Goal: Book appointment/travel/reservation

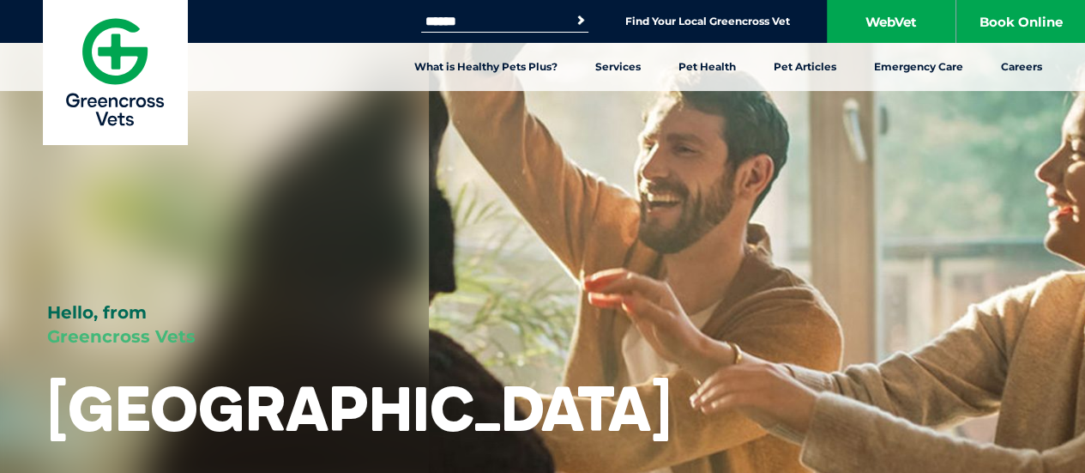
click at [498, 11] on form "Search for: Search" at bounding box center [504, 21] width 167 height 20
click at [484, 25] on input "Search for:" at bounding box center [494, 22] width 146 height 14
type input "********"
click at [572, 12] on button "Search" at bounding box center [580, 20] width 17 height 17
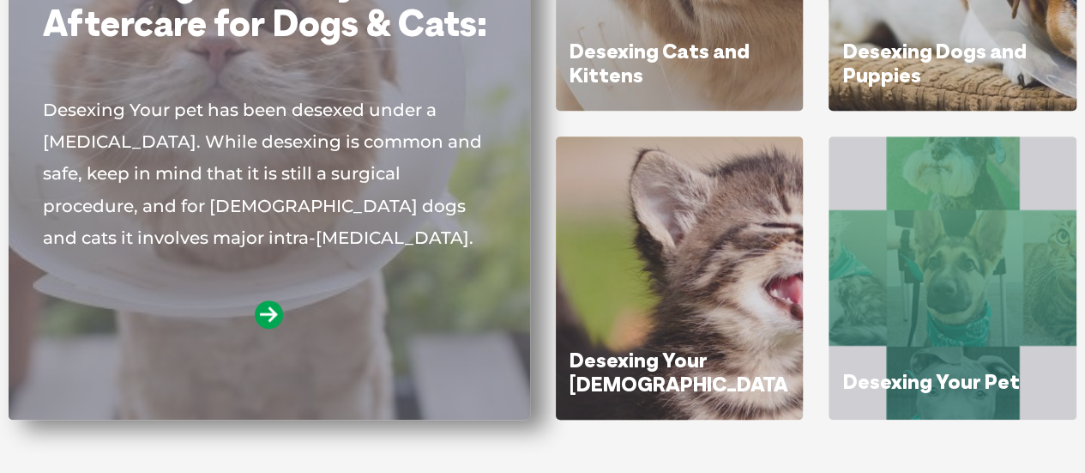
scroll to position [429, 0]
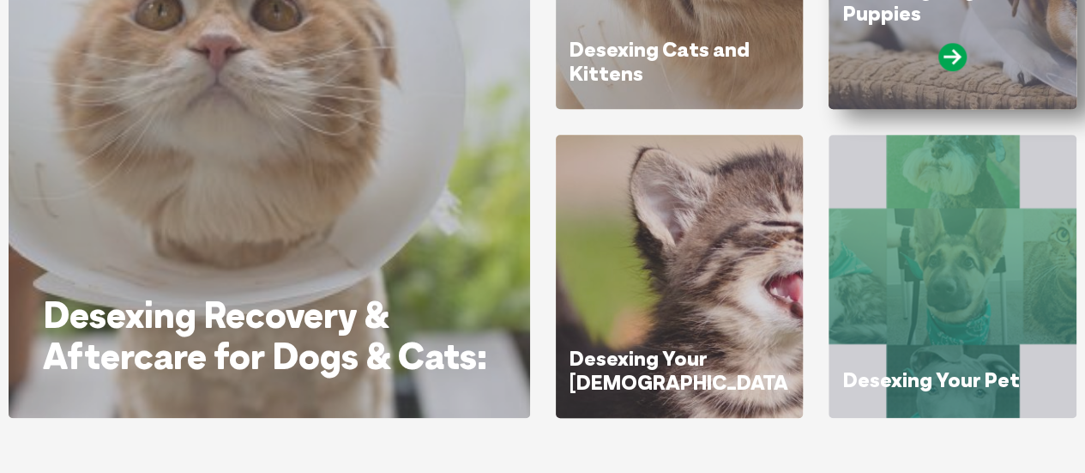
click at [935, 62] on div at bounding box center [952, 64] width 220 height 43
click at [960, 59] on icon at bounding box center [953, 57] width 28 height 28
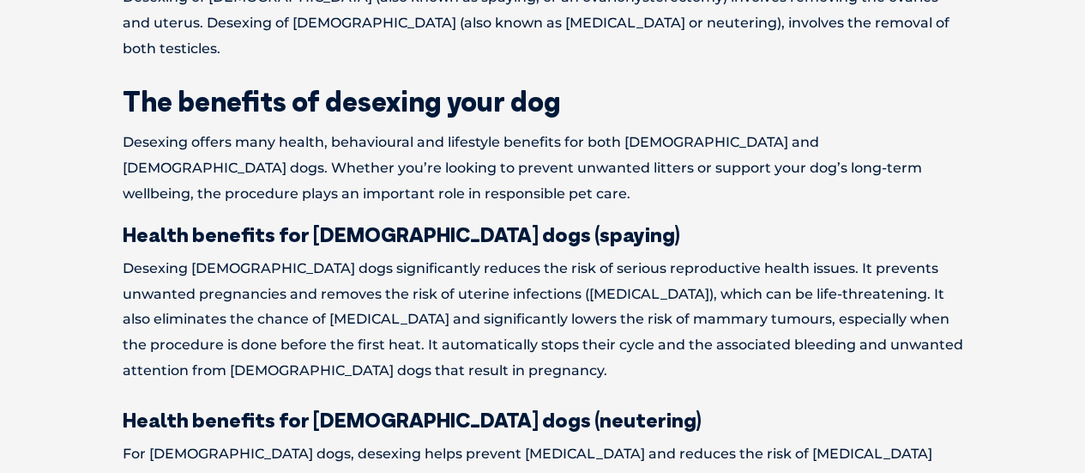
scroll to position [858, 0]
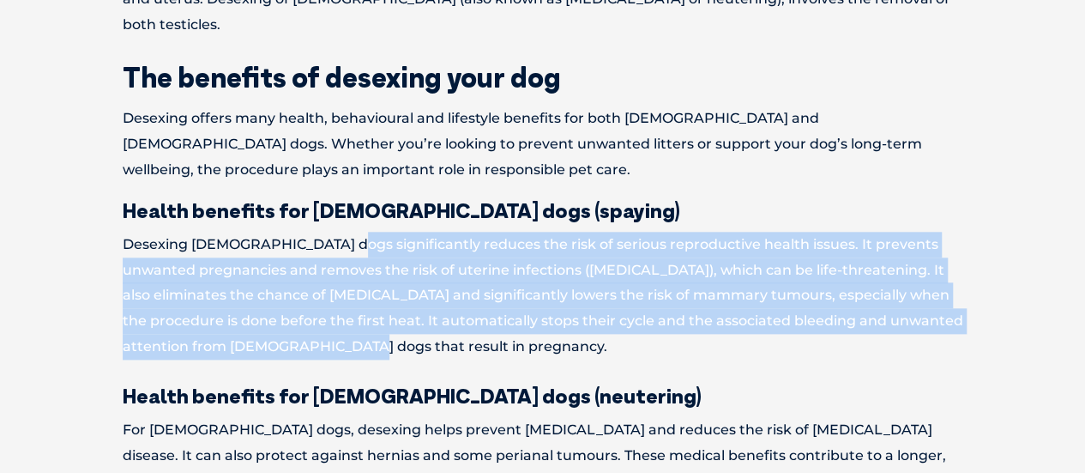
drag, startPoint x: 330, startPoint y: 210, endPoint x: 381, endPoint y: 320, distance: 120.9
click at [381, 320] on p "Desexing female dogs significantly reduces the risk of serious reproductive hea…" at bounding box center [543, 296] width 841 height 128
click at [381, 317] on p "Desexing female dogs significantly reduces the risk of serious reproductive hea…" at bounding box center [543, 296] width 841 height 128
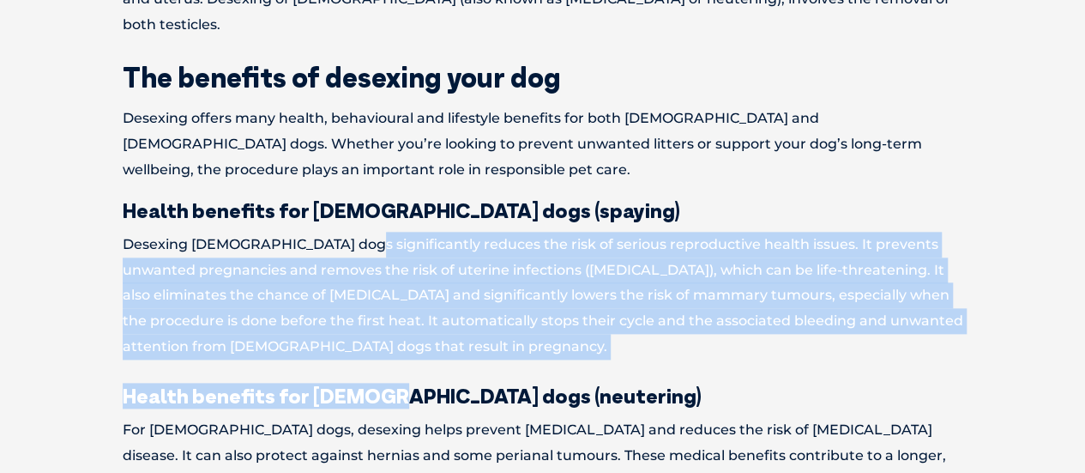
drag, startPoint x: 350, startPoint y: 225, endPoint x: 382, endPoint y: 341, distance: 120.1
click at [367, 265] on p "Desexing female dogs significantly reduces the risk of serious reproductive hea…" at bounding box center [543, 296] width 841 height 128
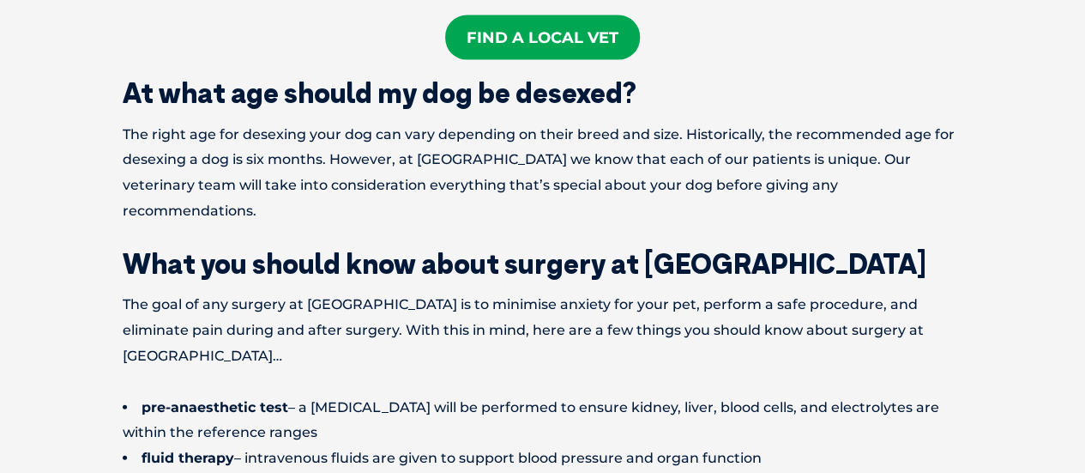
scroll to position [1802, 0]
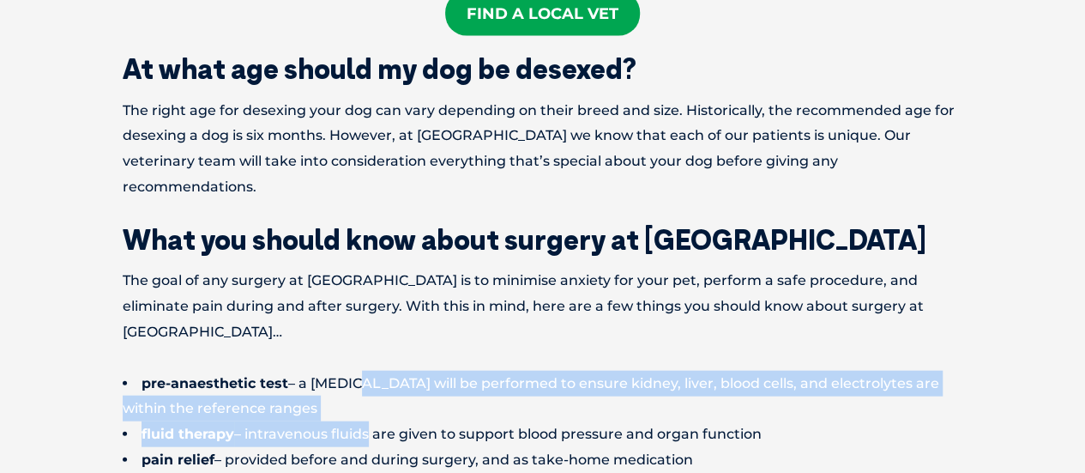
drag, startPoint x: 348, startPoint y: 294, endPoint x: 364, endPoint y: 353, distance: 61.2
click at [364, 353] on div "What is desexing? When a dog is surgically desexed, their reproductive system i…" at bounding box center [543, 334] width 875 height 2770
click at [364, 421] on li "fluid therapy – intravenous fluids are given to support blood pressure and orga…" at bounding box center [543, 434] width 841 height 26
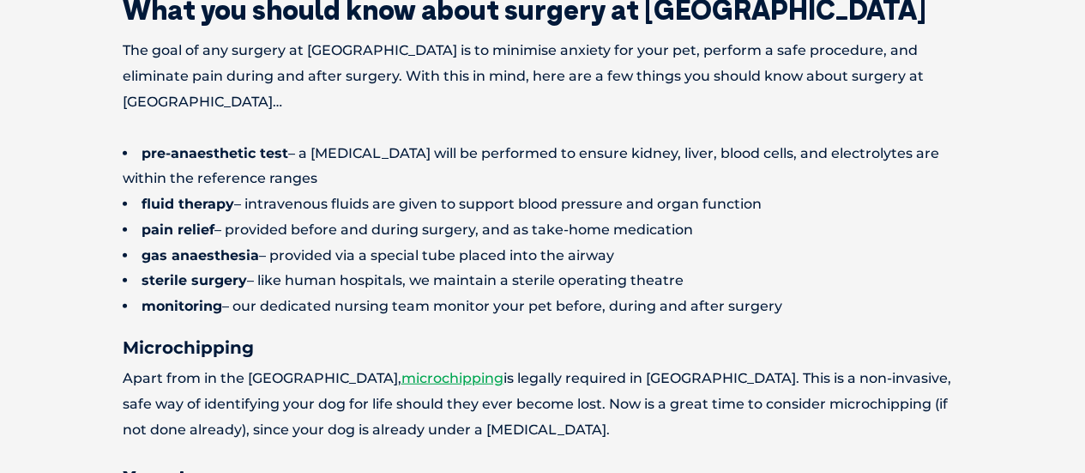
scroll to position [2059, 0]
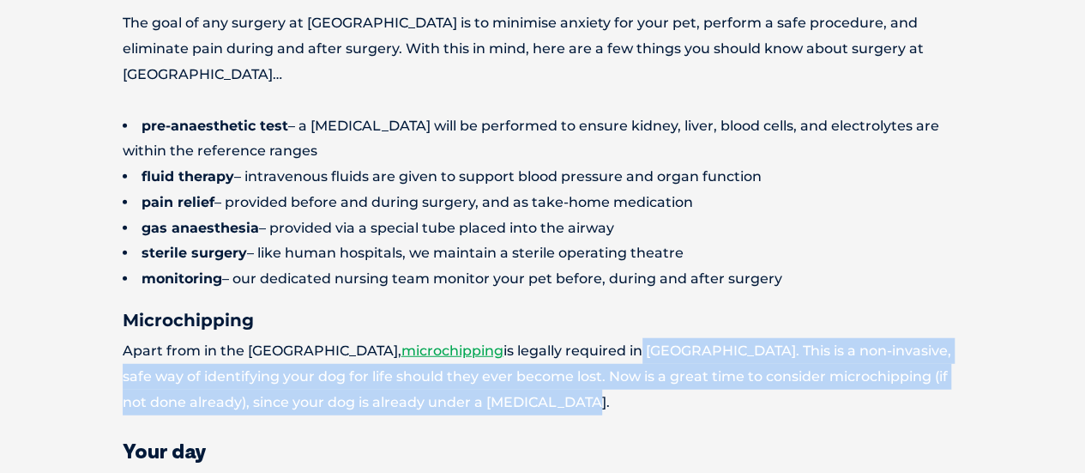
drag, startPoint x: 613, startPoint y: 270, endPoint x: 606, endPoint y: 323, distance: 53.6
click at [606, 338] on p "Apart from in the Northern Territory, microchipping is legally required in Aust…" at bounding box center [543, 376] width 841 height 76
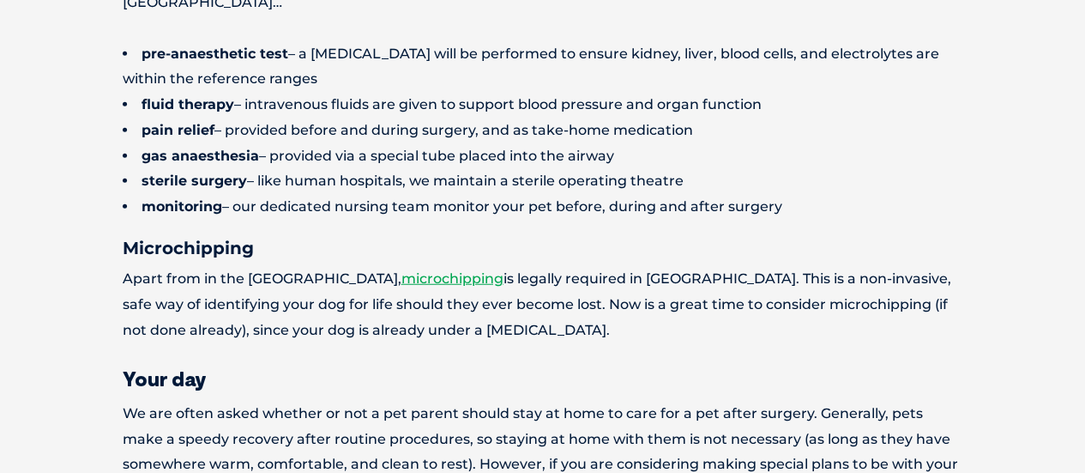
scroll to position [2231, 0]
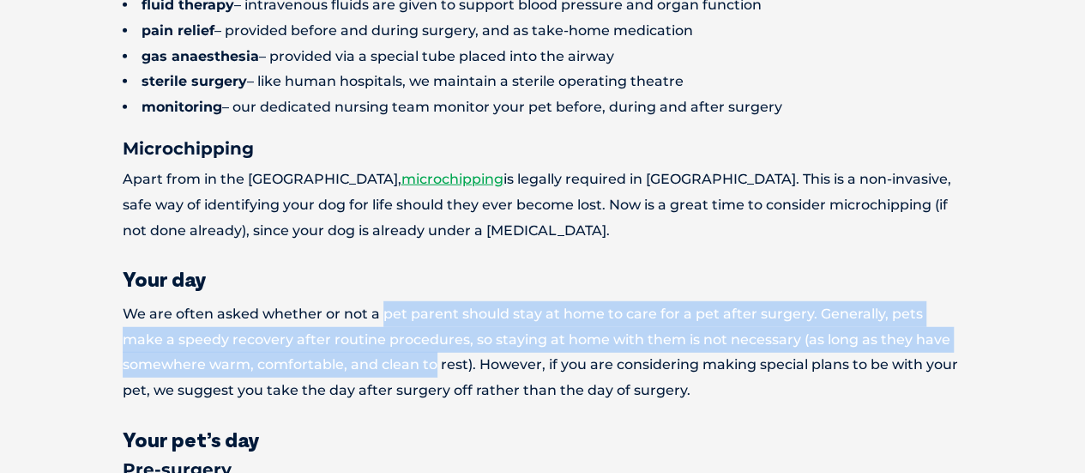
drag, startPoint x: 383, startPoint y: 241, endPoint x: 430, endPoint y: 291, distance: 68.6
click at [430, 301] on p "We are often asked whether or not a pet parent should stay at home to care for …" at bounding box center [543, 352] width 841 height 102
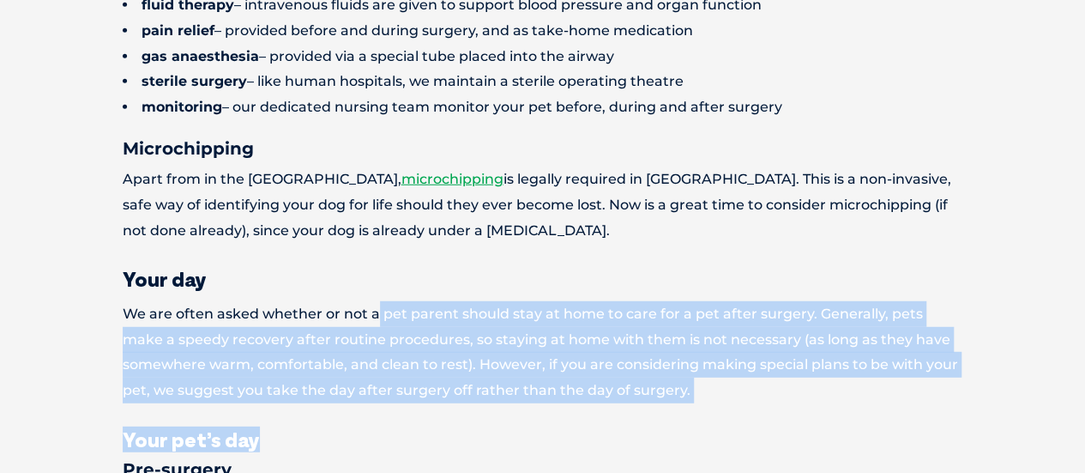
drag, startPoint x: 371, startPoint y: 232, endPoint x: 408, endPoint y: 339, distance: 112.6
click at [363, 301] on p "We are often asked whether or not a pet parent should stay at home to care for …" at bounding box center [543, 352] width 841 height 102
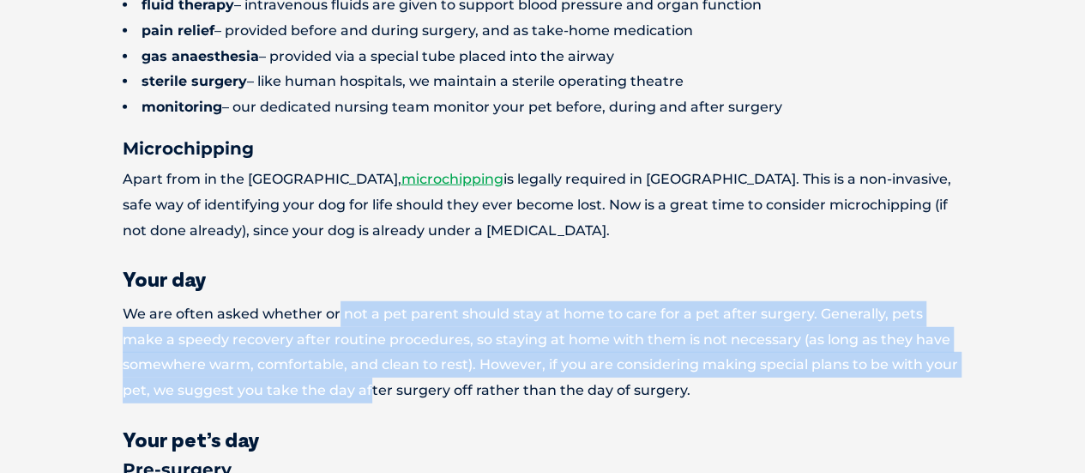
drag, startPoint x: 335, startPoint y: 236, endPoint x: 369, endPoint y: 325, distance: 95.3
click at [369, 325] on p "We are often asked whether or not a pet parent should stay at home to care for …" at bounding box center [543, 352] width 841 height 102
click at [369, 324] on p "We are often asked whether or not a pet parent should stay at home to care for …" at bounding box center [543, 352] width 841 height 102
drag, startPoint x: 343, startPoint y: 248, endPoint x: 361, endPoint y: 315, distance: 69.3
click at [361, 315] on p "We are often asked whether or not a pet parent should stay at home to care for …" at bounding box center [543, 352] width 841 height 102
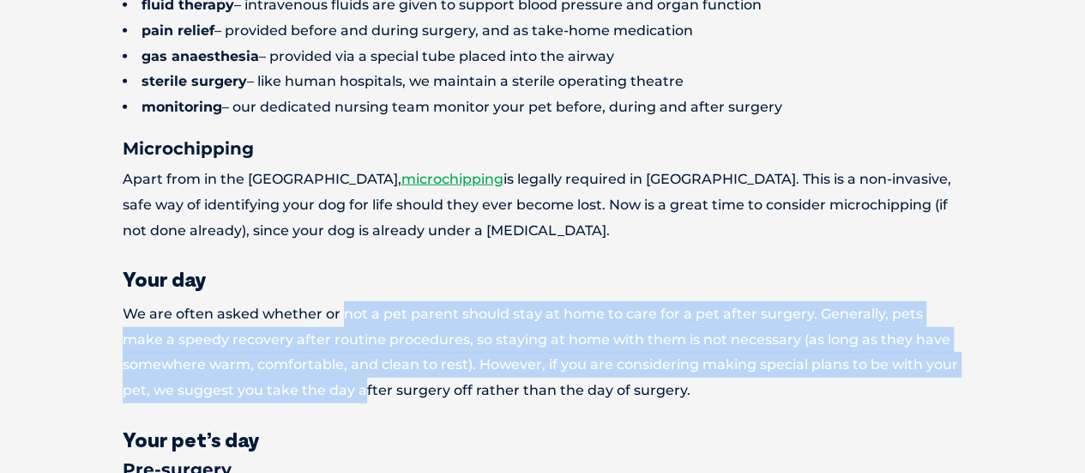
click at [361, 314] on p "We are often asked whether or not a pet parent should stay at home to care for …" at bounding box center [543, 352] width 841 height 102
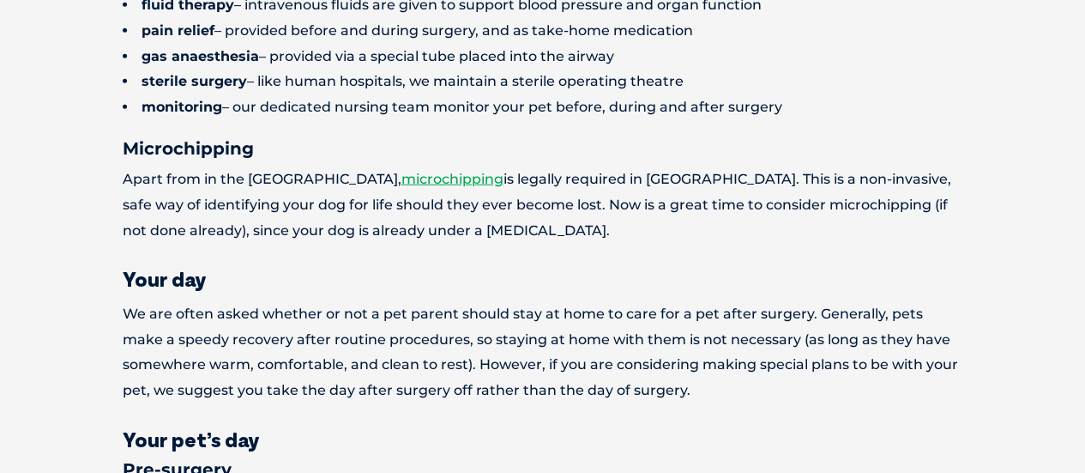
click at [293, 301] on p "We are often asked whether or not a pet parent should stay at home to care for …" at bounding box center [543, 352] width 841 height 102
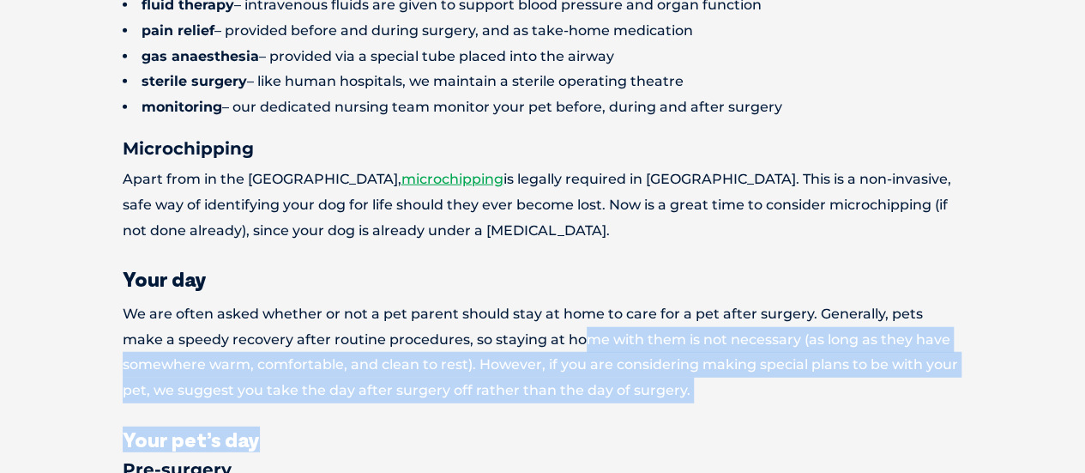
drag, startPoint x: 542, startPoint y: 260, endPoint x: 560, endPoint y: 332, distance: 74.3
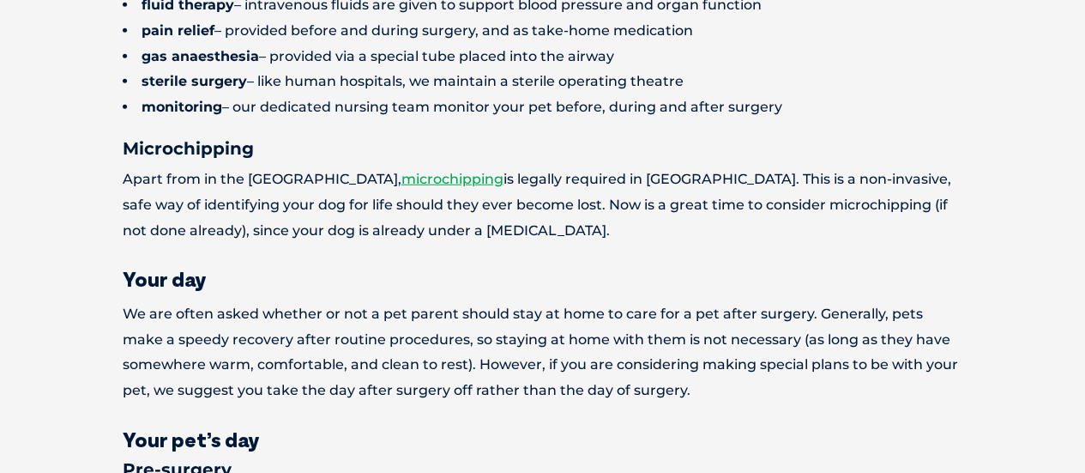
click at [525, 301] on p "We are often asked whether or not a pet parent should stay at home to care for …" at bounding box center [543, 352] width 841 height 102
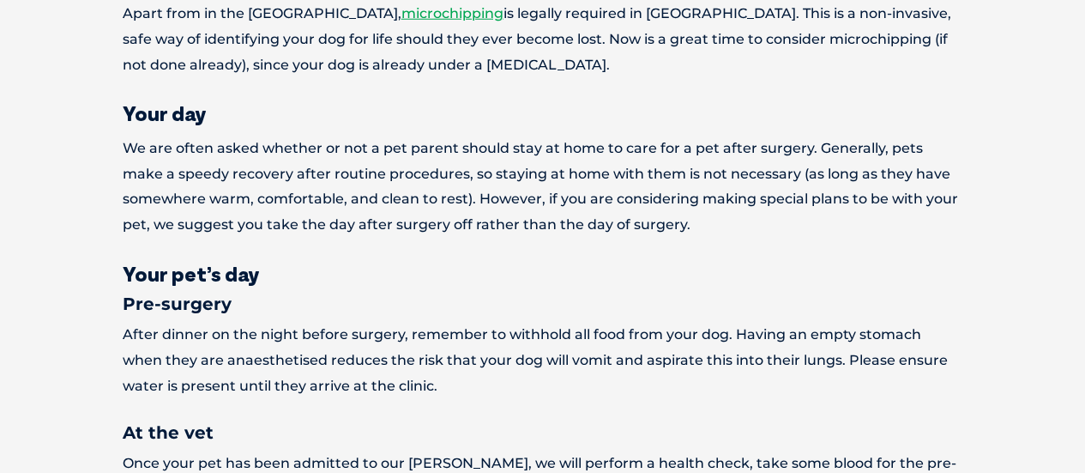
scroll to position [2402, 0]
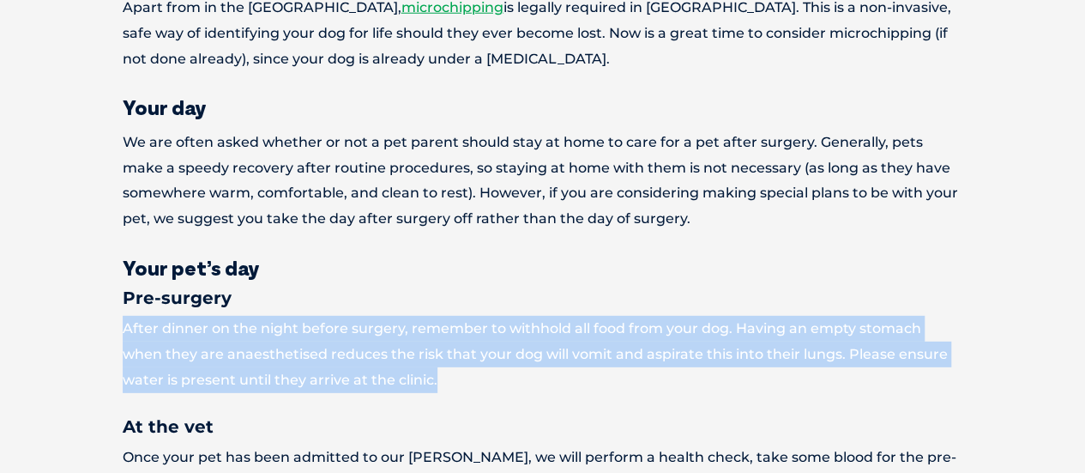
drag, startPoint x: 360, startPoint y: 231, endPoint x: 383, endPoint y: 297, distance: 69.7
click at [383, 316] on p "After dinner on the night before surgery, remember to withhold all food from yo…" at bounding box center [543, 354] width 841 height 76
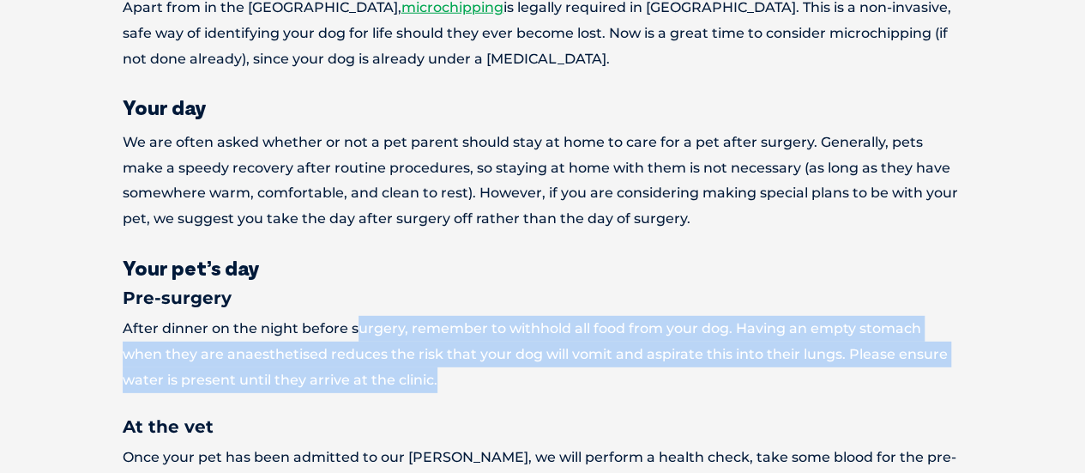
drag, startPoint x: 354, startPoint y: 233, endPoint x: 384, endPoint y: 306, distance: 78.9
click at [384, 316] on p "After dinner on the night before surgery, remember to withhold all food from yo…" at bounding box center [543, 354] width 841 height 76
drag, startPoint x: 390, startPoint y: 238, endPoint x: 407, endPoint y: 308, distance: 72.2
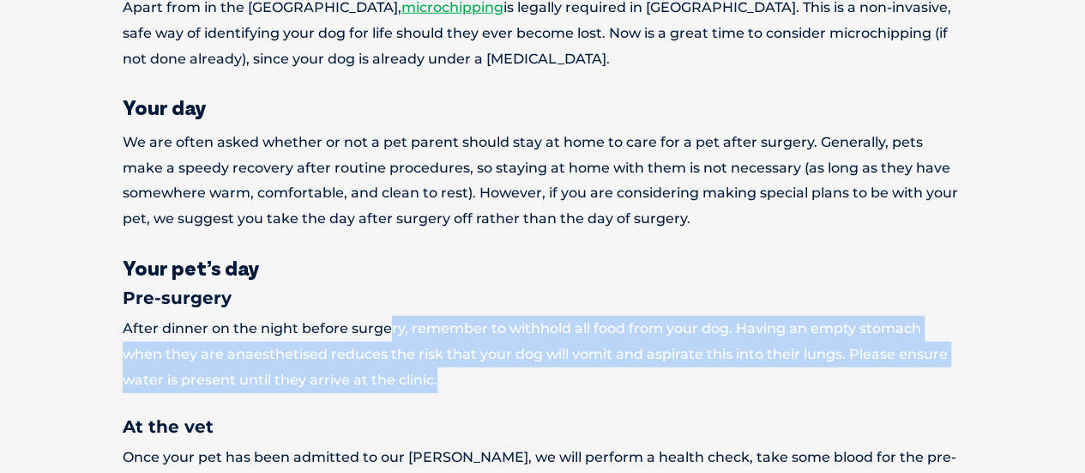
click at [407, 316] on p "After dinner on the night before surgery, remember to withhold all food from yo…" at bounding box center [543, 354] width 841 height 76
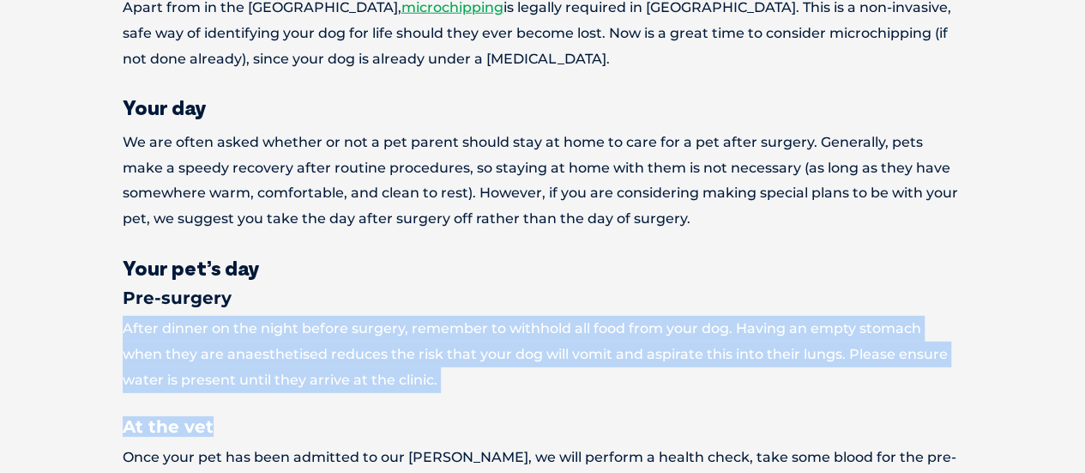
drag, startPoint x: 362, startPoint y: 215, endPoint x: 377, endPoint y: 318, distance: 104.1
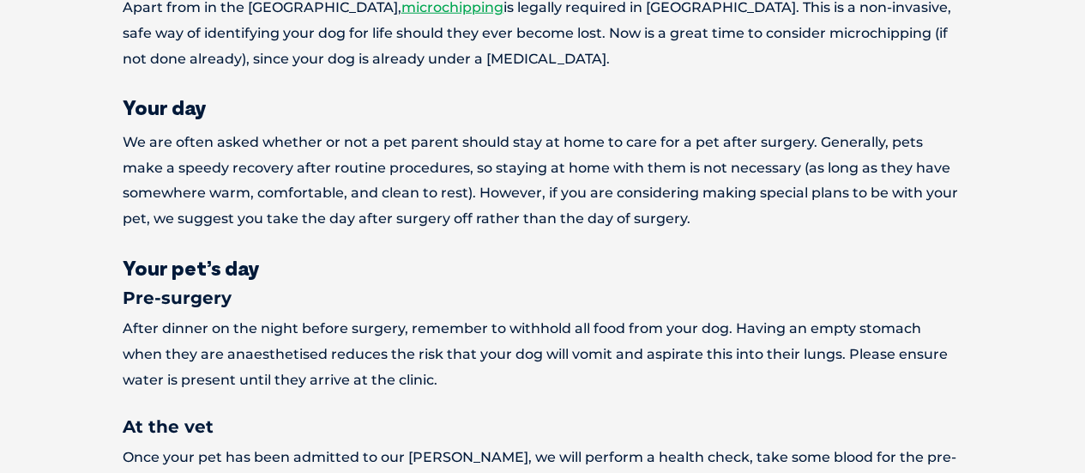
scroll to position [2488, 0]
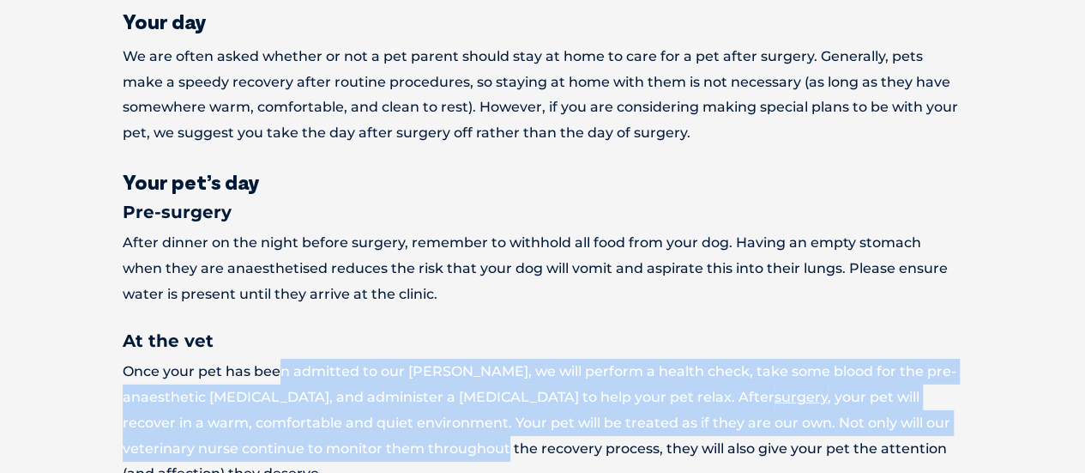
drag, startPoint x: 283, startPoint y: 298, endPoint x: 303, endPoint y: 372, distance: 77.2
click at [303, 372] on p "Once your pet has been admitted to our ward, we will perform a health check, ta…" at bounding box center [543, 423] width 841 height 128
click at [303, 373] on p "Once your pet has been admitted to our ward, we will perform a health check, ta…" at bounding box center [543, 423] width 841 height 128
click at [401, 359] on p "Once your pet has been admitted to our ward, we will perform a health check, ta…" at bounding box center [543, 423] width 841 height 128
click at [383, 359] on p "Once your pet has been admitted to our ward, we will perform a health check, ta…" at bounding box center [543, 423] width 841 height 128
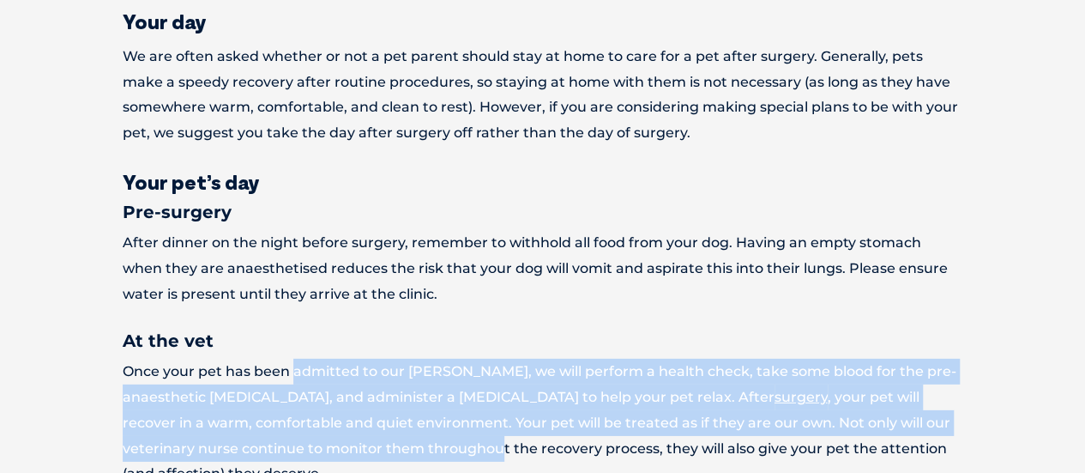
drag, startPoint x: 292, startPoint y: 289, endPoint x: 300, endPoint y: 383, distance: 94.8
click at [300, 383] on p "Once your pet has been admitted to our ward, we will perform a health check, ta…" at bounding box center [543, 423] width 841 height 128
drag, startPoint x: 291, startPoint y: 298, endPoint x: 293, endPoint y: 382, distance: 84.1
click at [293, 382] on p "Once your pet has been admitted to our ward, we will perform a health check, ta…" at bounding box center [543, 423] width 841 height 128
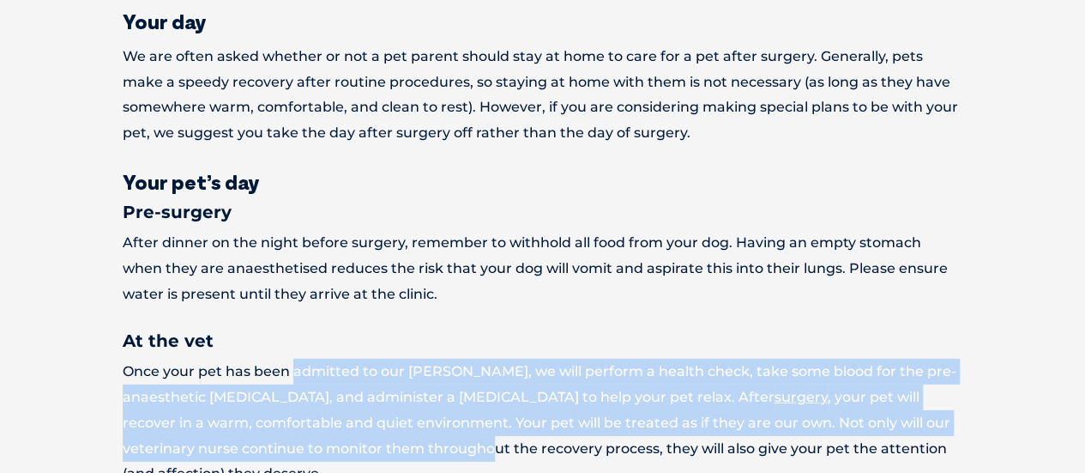
click at [293, 382] on p "Once your pet has been admitted to our ward, we will perform a health check, ta…" at bounding box center [543, 423] width 841 height 128
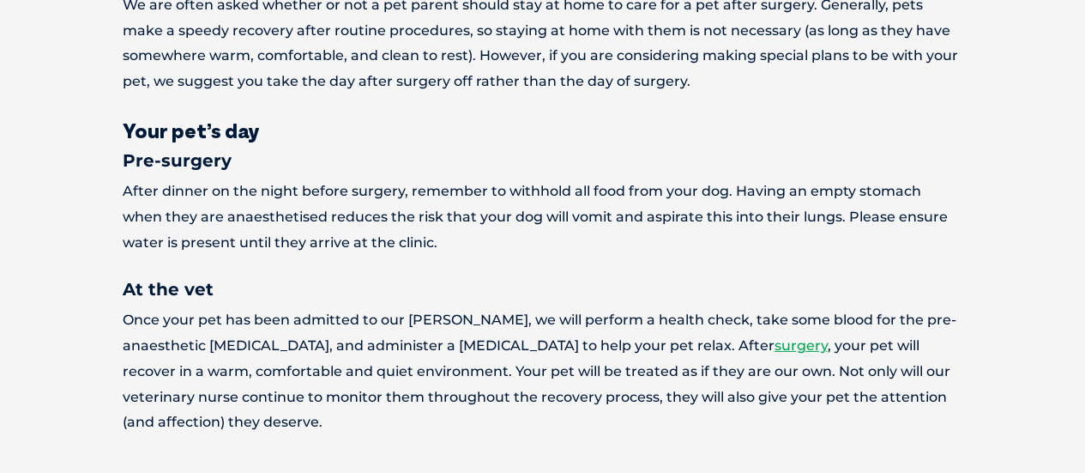
scroll to position [2574, 0]
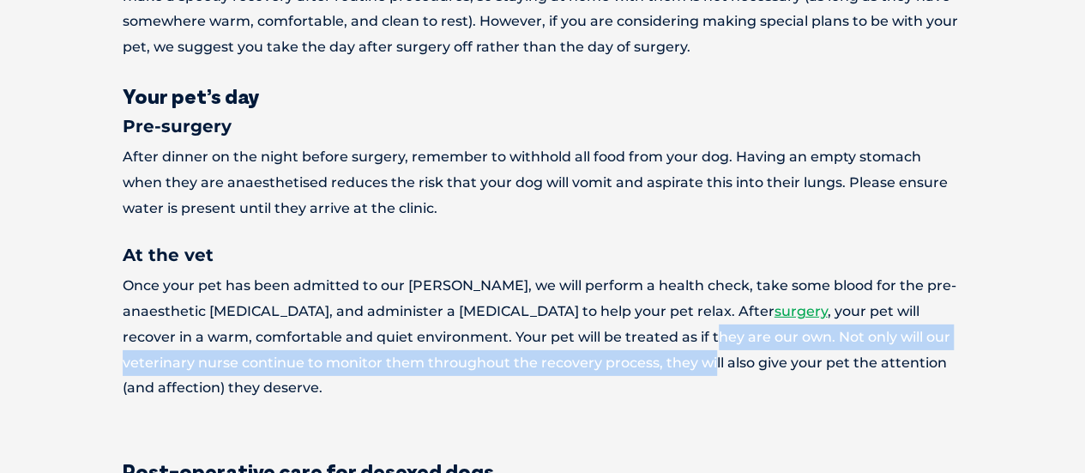
drag, startPoint x: 494, startPoint y: 267, endPoint x: 511, endPoint y: 296, distance: 33.8
click at [511, 296] on p "Once your pet has been admitted to our ward, we will perform a health check, ta…" at bounding box center [543, 337] width 841 height 128
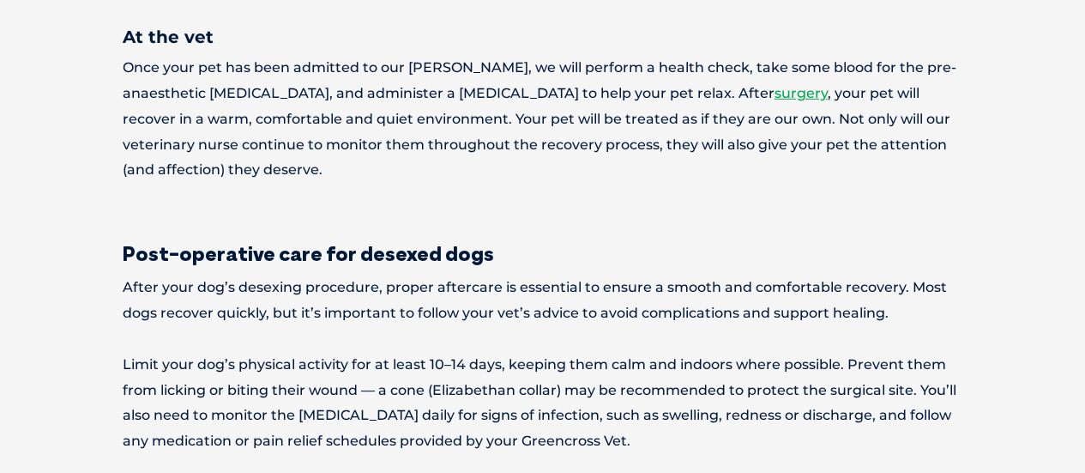
scroll to position [2831, 0]
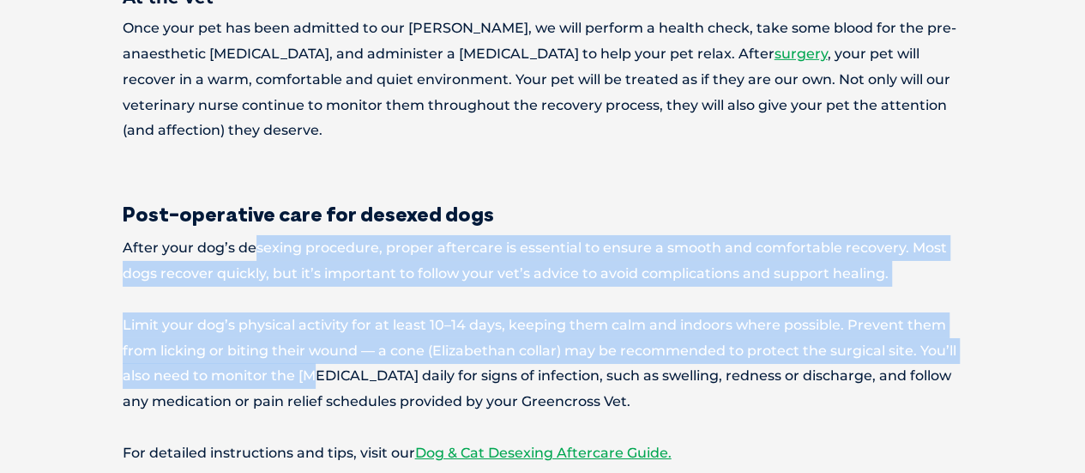
drag, startPoint x: 254, startPoint y: 135, endPoint x: 305, endPoint y: 265, distance: 140.2
click at [305, 312] on p "Limit your dog’s physical activity for at least 10–14 days, keeping them calm a…" at bounding box center [543, 363] width 841 height 102
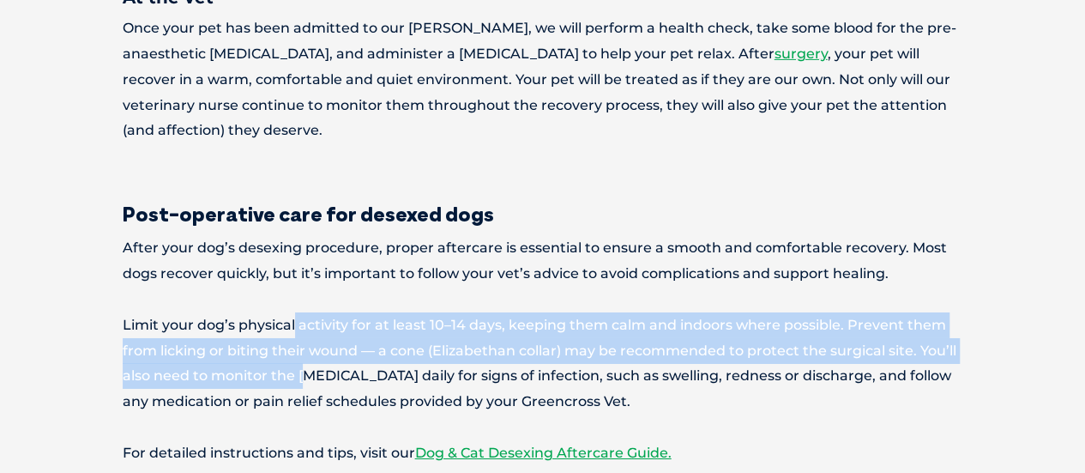
drag, startPoint x: 295, startPoint y: 213, endPoint x: 305, endPoint y: 277, distance: 65.0
click at [305, 312] on p "Limit your dog’s physical activity for at least 10–14 days, keeping them calm a…" at bounding box center [543, 363] width 841 height 102
drag, startPoint x: 268, startPoint y: 211, endPoint x: 269, endPoint y: 270, distance: 59.2
click at [269, 312] on p "Limit your dog’s physical activity for at least 10–14 days, keeping them calm a…" at bounding box center [543, 363] width 841 height 102
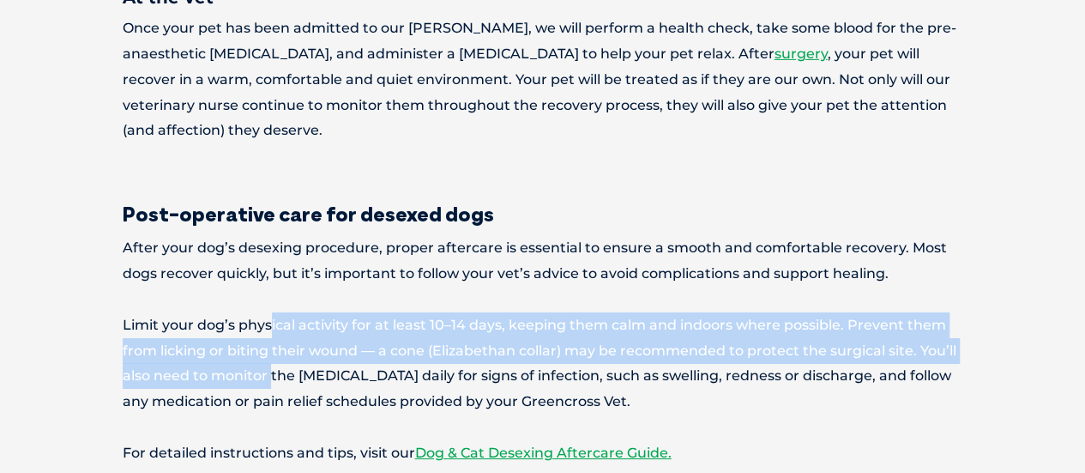
click at [269, 312] on p "Limit your dog’s physical activity for at least 10–14 days, keeping them calm a…" at bounding box center [543, 363] width 841 height 102
drag, startPoint x: 250, startPoint y: 219, endPoint x: 254, endPoint y: 273, distance: 54.2
click at [254, 312] on p "Limit your dog’s physical activity for at least 10–14 days, keeping them calm a…" at bounding box center [543, 363] width 841 height 102
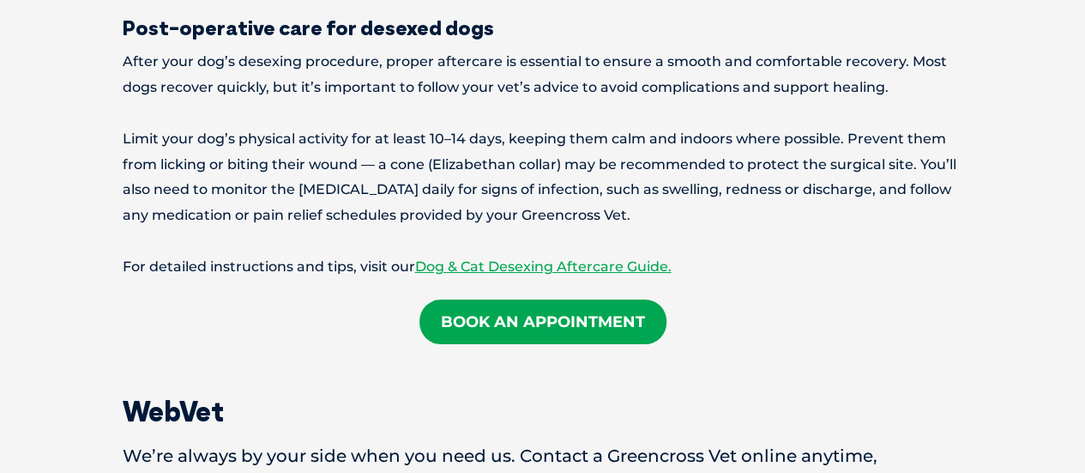
scroll to position [3089, 0]
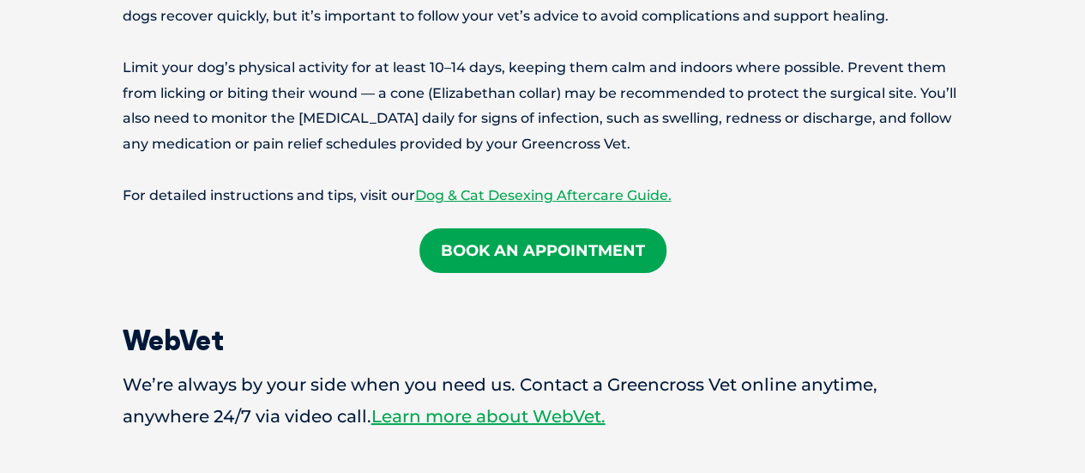
click at [491, 228] on link "Book an Appointment" at bounding box center [543, 250] width 247 height 45
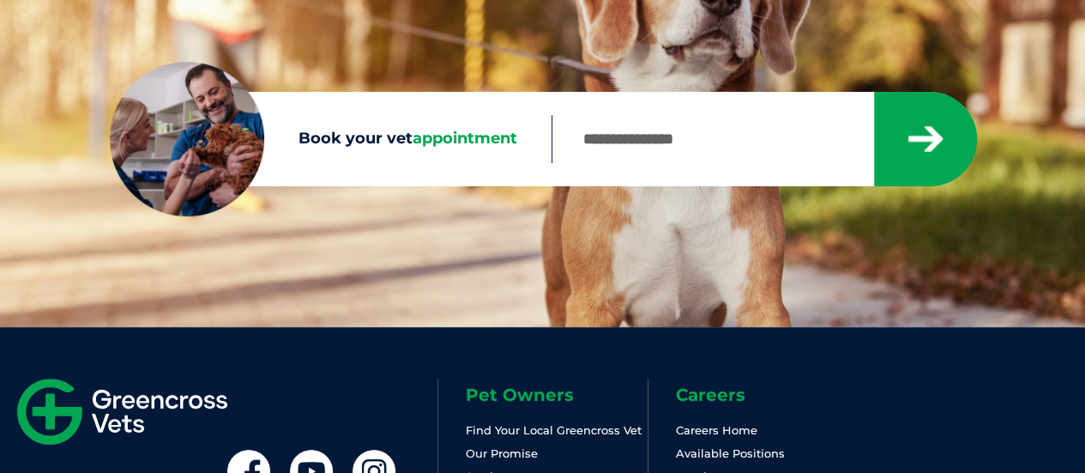
scroll to position [172, 0]
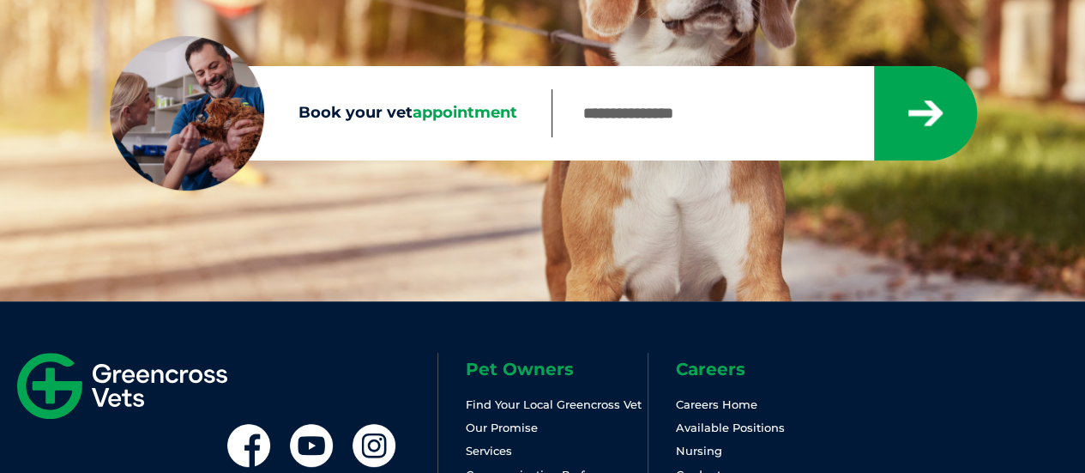
click at [631, 131] on input "Book your vet appointment" at bounding box center [713, 113] width 322 height 48
type input "****"
click at [874, 66] on button "submit" at bounding box center [925, 113] width 103 height 94
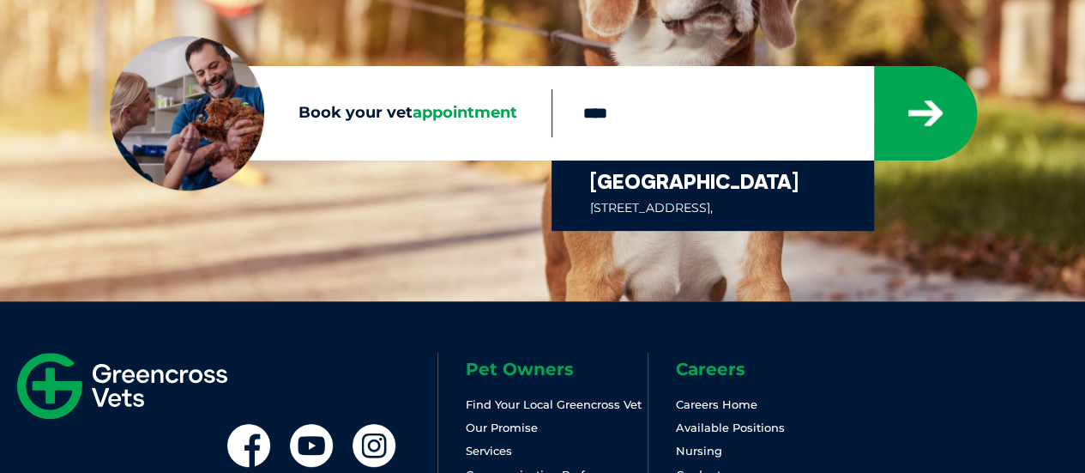
click at [630, 183] on link at bounding box center [719, 195] width 259 height 70
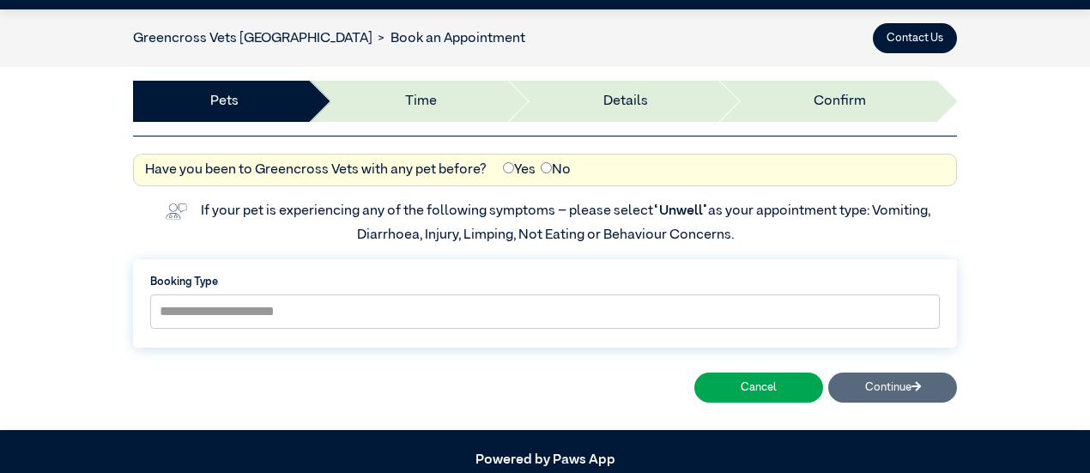
scroll to position [86, 0]
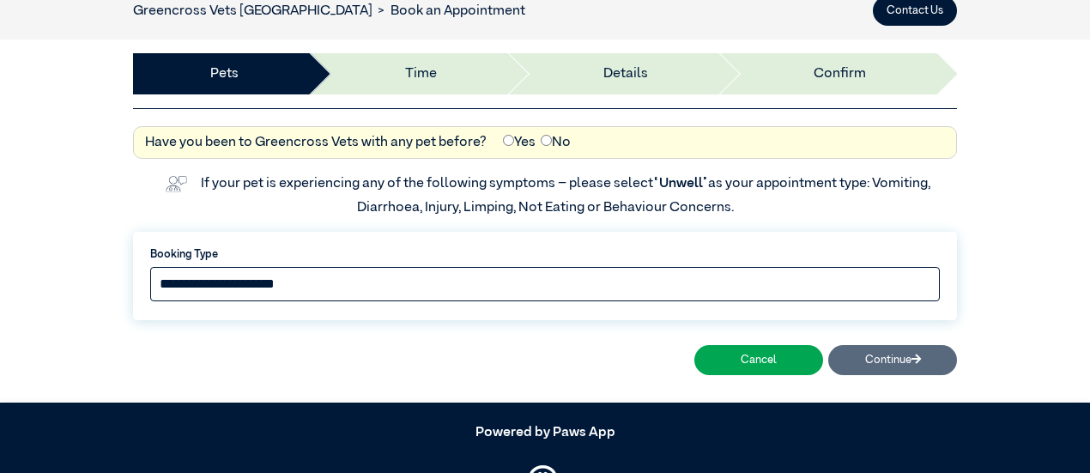
click at [413, 287] on select "**********" at bounding box center [544, 284] width 789 height 34
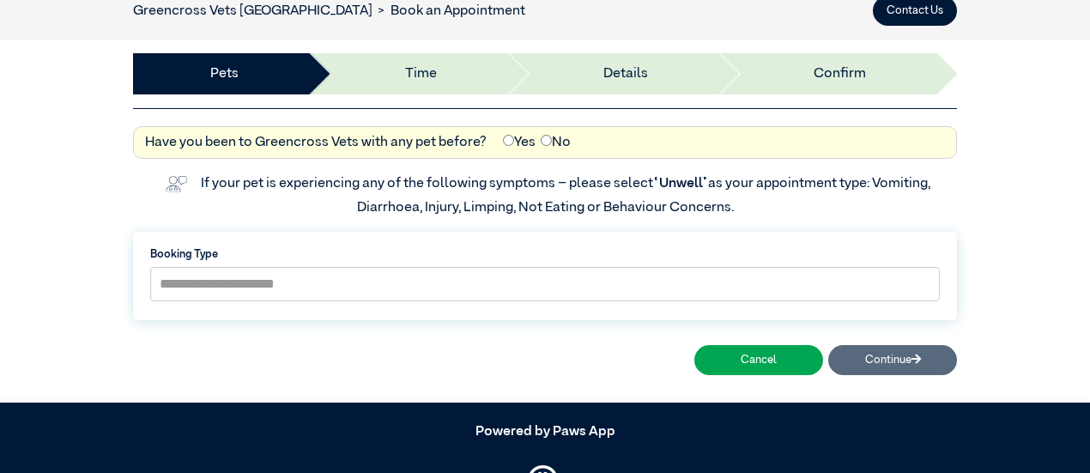
click at [81, 323] on div "**********" at bounding box center [545, 255] width 1090 height 293
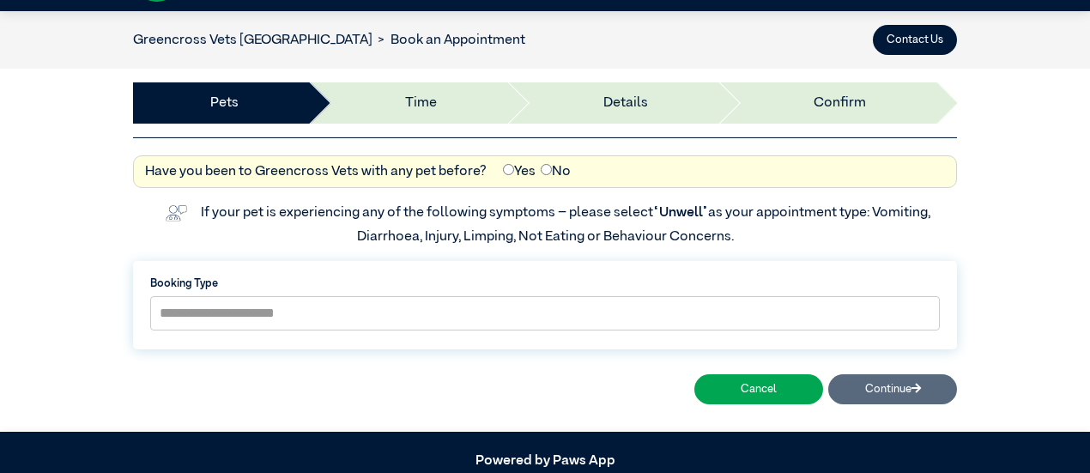
scroll to position [0, 0]
